Goal: Task Accomplishment & Management: Use online tool/utility

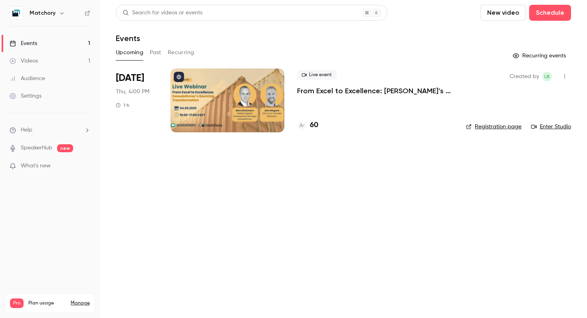
click at [315, 127] on h4 "60" at bounding box center [314, 125] width 8 height 11
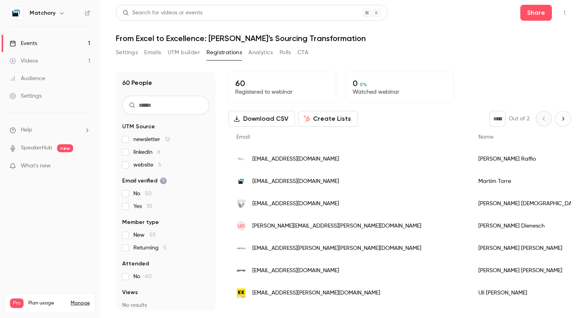
click at [334, 117] on button "Create Lists" at bounding box center [327, 119] width 59 height 16
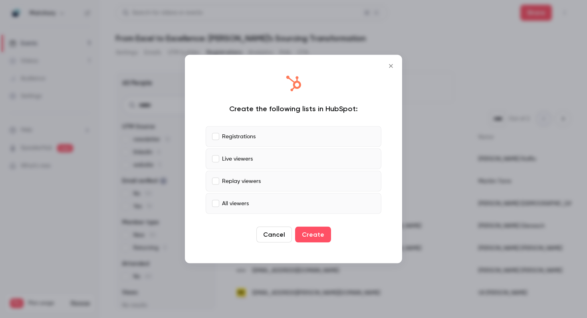
click at [220, 162] on label "Live viewers" at bounding box center [294, 159] width 176 height 21
click at [310, 229] on button "Create" at bounding box center [313, 235] width 36 height 16
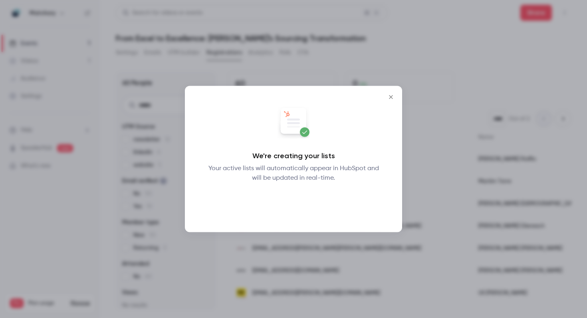
click at [296, 208] on button "Okay" at bounding box center [293, 204] width 29 height 16
